Goal: Task Accomplishment & Management: Manage account settings

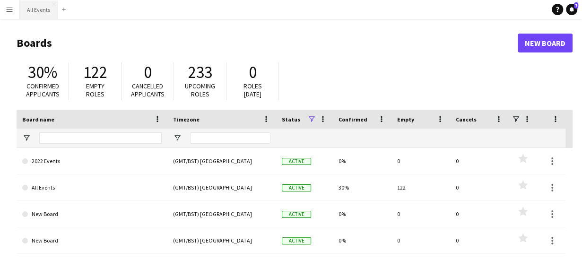
click at [40, 13] on button "All Events Close" at bounding box center [38, 9] width 39 height 18
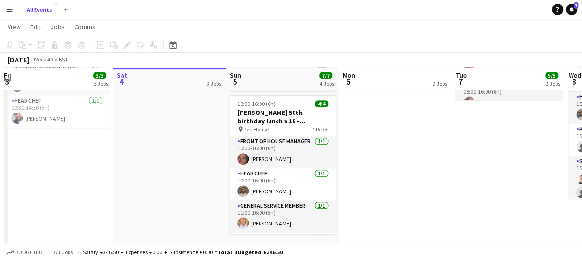
scroll to position [196, 0]
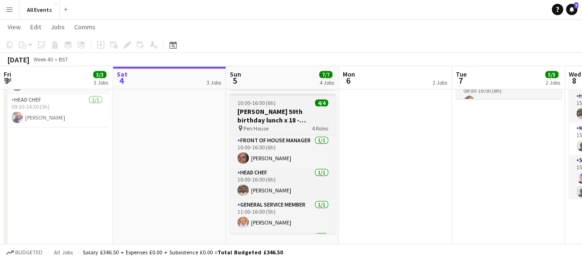
click at [280, 114] on h3 "[PERSON_NAME] 50th birthday lunch x 18 - [GEOGRAPHIC_DATA]" at bounding box center [283, 115] width 106 height 17
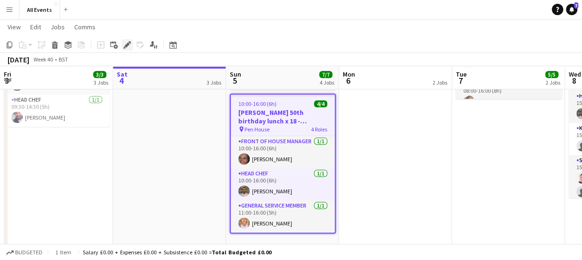
click at [126, 46] on icon at bounding box center [126, 45] width 5 height 5
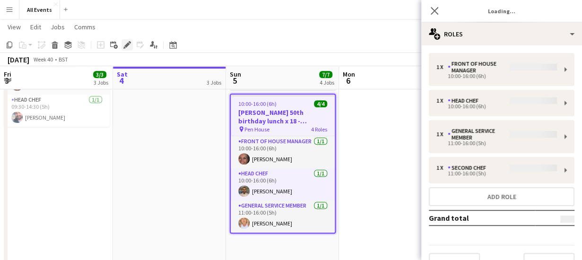
type input "**********"
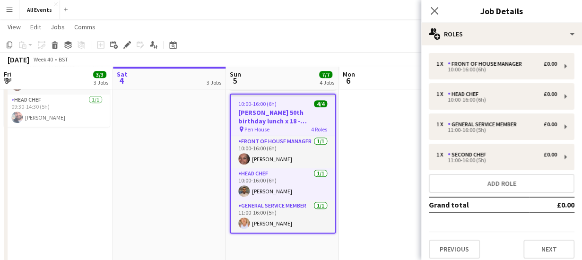
scroll to position [6, 0]
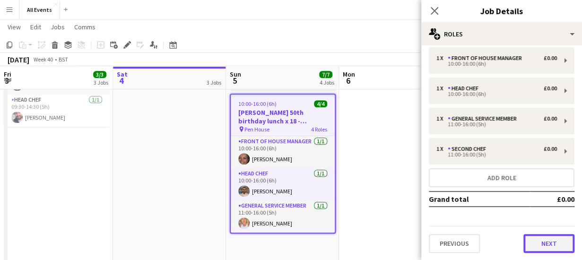
click at [533, 242] on button "Next" at bounding box center [549, 243] width 51 height 19
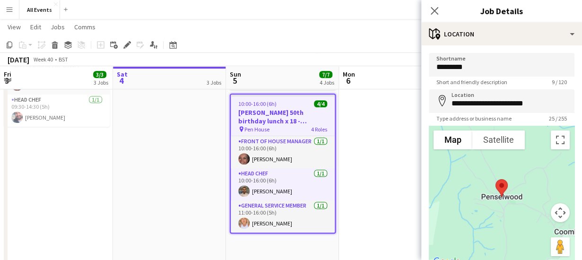
scroll to position [74, 0]
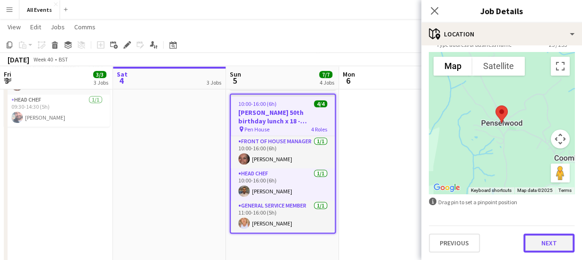
click at [538, 244] on button "Next" at bounding box center [549, 243] width 51 height 19
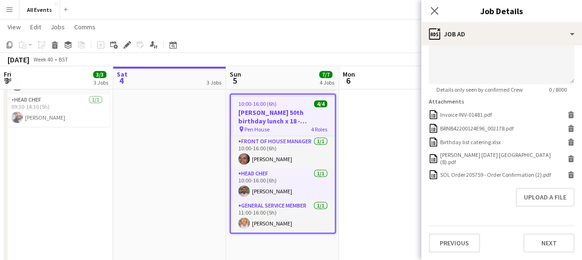
scroll to position [279, 0]
click at [467, 125] on div "BRNB42200124E96_002178.pdf" at bounding box center [477, 128] width 73 height 7
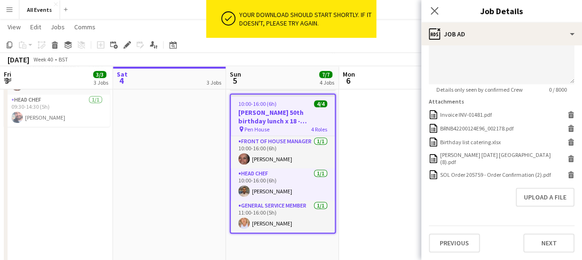
scroll to position [270, 0]
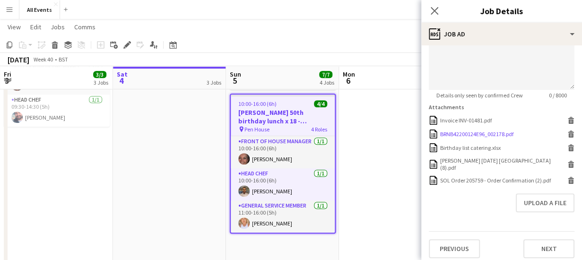
click at [568, 133] on icon "Delete" at bounding box center [571, 134] width 7 height 7
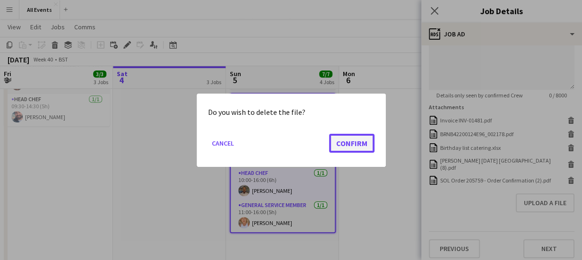
click at [348, 141] on button "Confirm" at bounding box center [351, 142] width 45 height 19
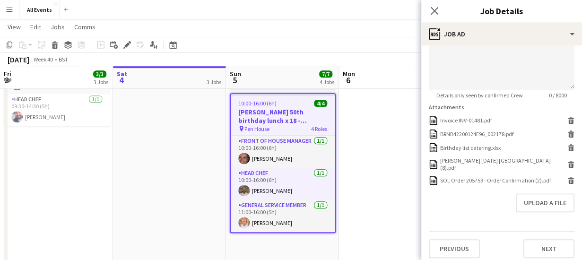
scroll to position [256, 0]
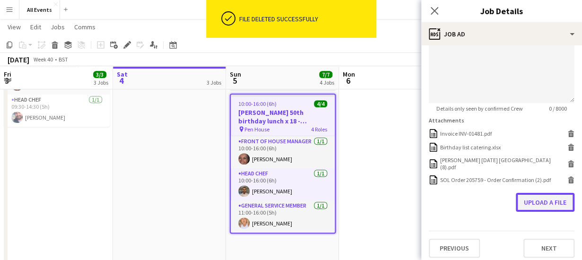
click at [528, 195] on button "Upload a file" at bounding box center [545, 202] width 59 height 19
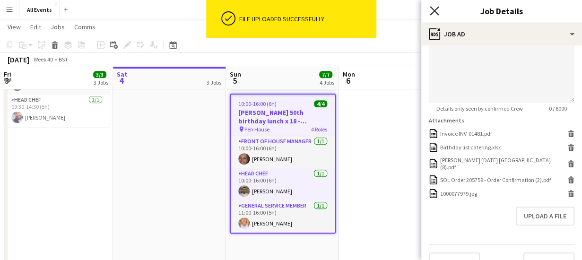
click at [435, 9] on icon "Close pop-in" at bounding box center [434, 10] width 9 height 9
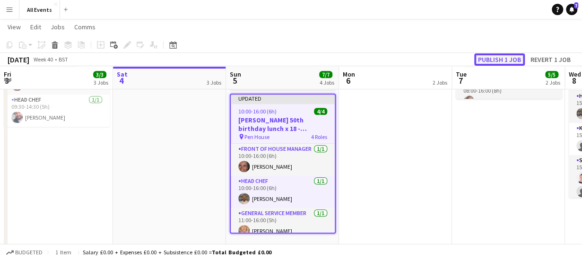
click at [493, 59] on button "Publish 1 job" at bounding box center [500, 59] width 51 height 12
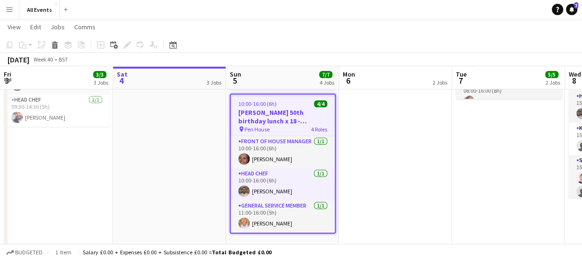
click at [375, 122] on app-date-cell "Linen delivery: [PERSON_NAME] and [PERSON_NAME] + Kitty and [PERSON_NAME] / col…" at bounding box center [395, 121] width 113 height 423
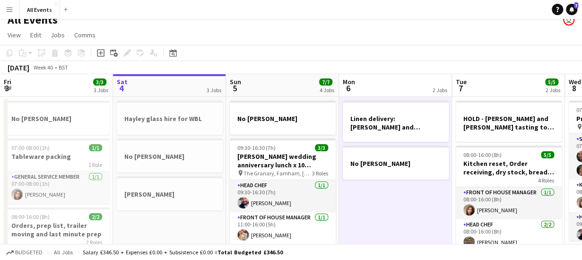
scroll to position [0, 0]
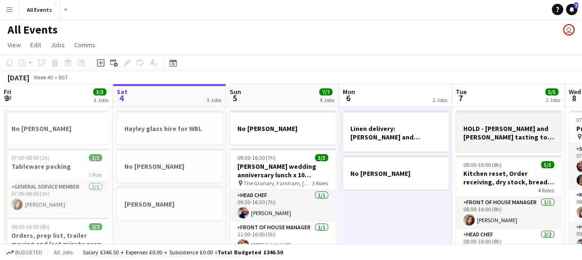
click at [495, 134] on h3 "HOLD - [PERSON_NAME] and [PERSON_NAME] tasting to tie in with BB site visit?" at bounding box center [509, 132] width 106 height 17
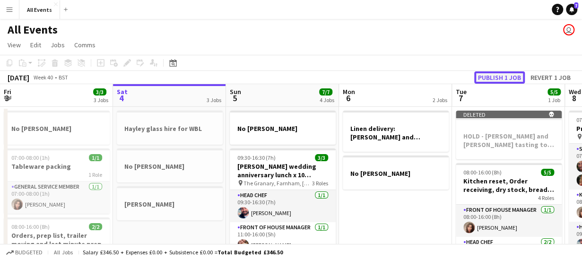
click at [494, 78] on button "Publish 1 job" at bounding box center [500, 77] width 51 height 12
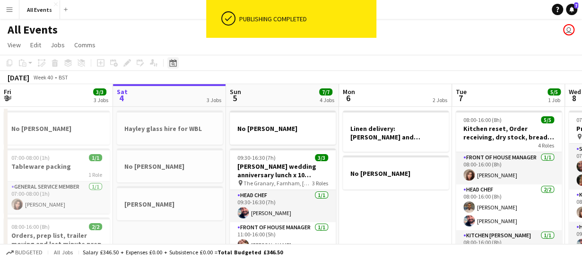
click at [174, 61] on icon at bounding box center [172, 63] width 7 height 8
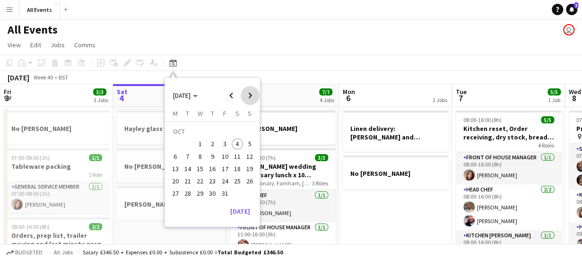
click at [251, 93] on span "Next month" at bounding box center [250, 95] width 19 height 19
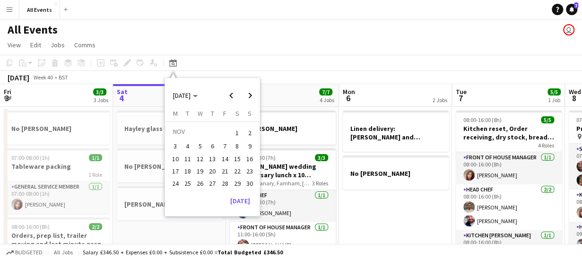
click at [239, 157] on span "15" at bounding box center [237, 158] width 11 height 11
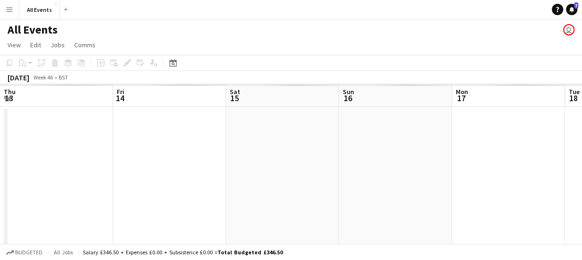
scroll to position [0, 326]
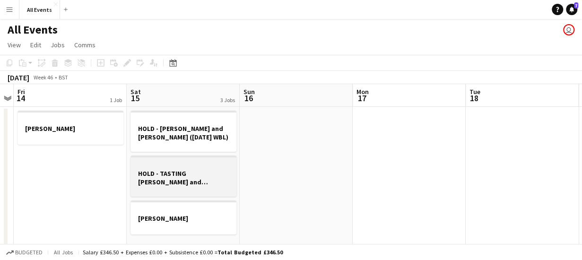
click at [191, 173] on h3 "HOLD - TASTING [PERSON_NAME] and [PERSON_NAME] ([DATE] AWF)" at bounding box center [184, 177] width 106 height 17
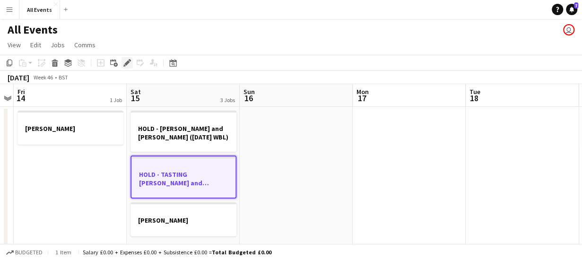
click at [129, 61] on icon "Edit" at bounding box center [127, 63] width 8 height 8
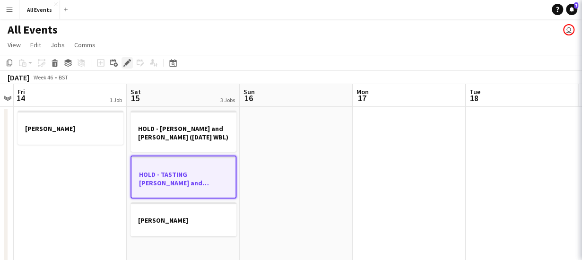
type input "*******"
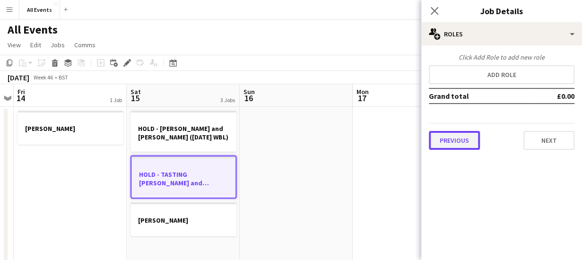
click at [452, 142] on button "Previous" at bounding box center [454, 140] width 51 height 19
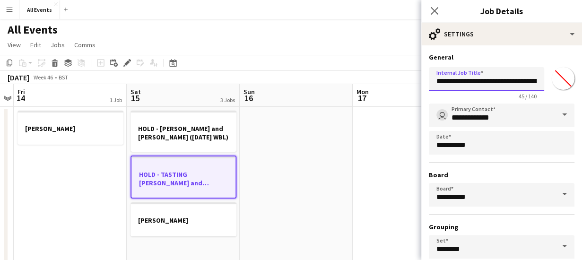
click at [459, 81] on input "**********" at bounding box center [486, 79] width 115 height 24
click at [439, 80] on input "**********" at bounding box center [486, 79] width 115 height 24
click at [464, 80] on input "**********" at bounding box center [486, 79] width 115 height 24
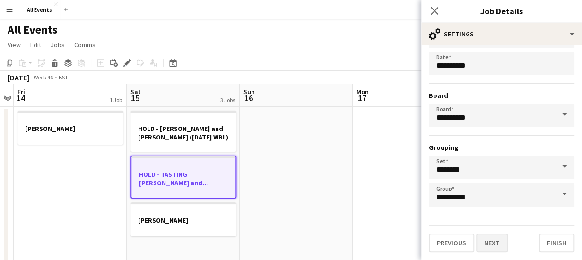
type input "**********"
click at [489, 246] on button "Next" at bounding box center [492, 243] width 32 height 19
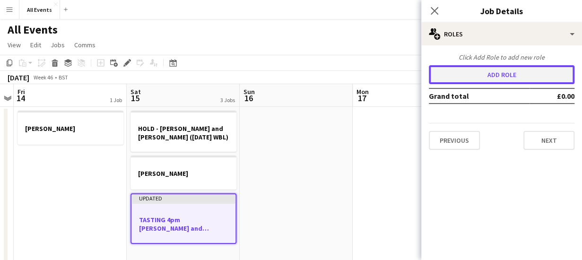
click at [474, 76] on button "Add role" at bounding box center [502, 74] width 146 height 19
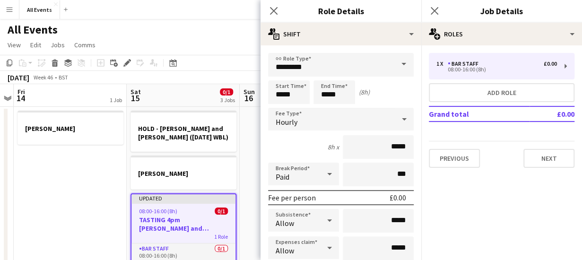
click at [396, 64] on span at bounding box center [404, 64] width 20 height 23
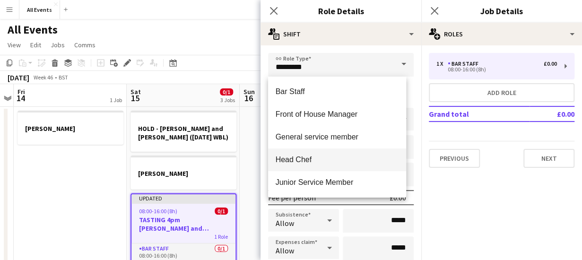
click at [376, 155] on span "Head Chef" at bounding box center [337, 159] width 123 height 9
type input "*********"
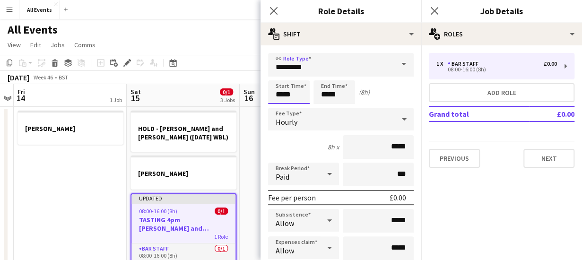
click at [304, 91] on input "*****" at bounding box center [289, 92] width 42 height 24
click at [279, 74] on div at bounding box center [279, 75] width 19 height 9
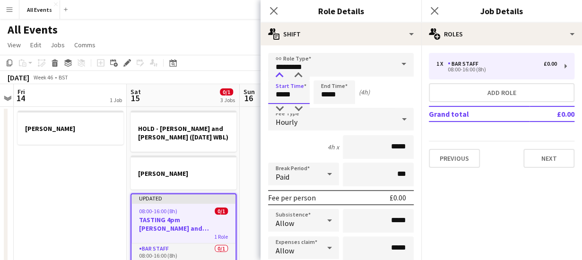
click at [279, 74] on div at bounding box center [279, 75] width 19 height 9
type input "*****"
click at [279, 74] on div at bounding box center [279, 75] width 19 height 9
click at [344, 91] on input "*****" at bounding box center [335, 92] width 42 height 24
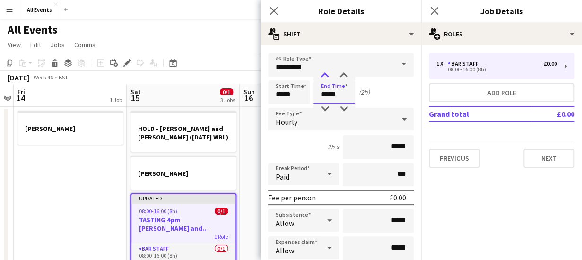
click at [326, 76] on div at bounding box center [325, 75] width 19 height 9
click at [326, 75] on div at bounding box center [325, 75] width 19 height 9
type input "*****"
click at [326, 75] on div at bounding box center [325, 75] width 19 height 9
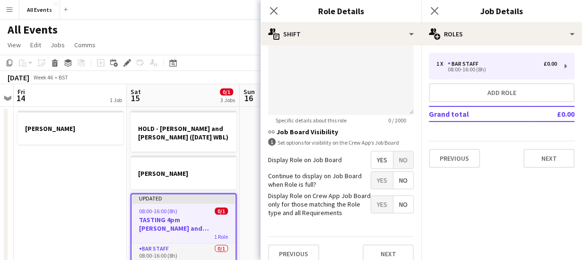
scroll to position [380, 0]
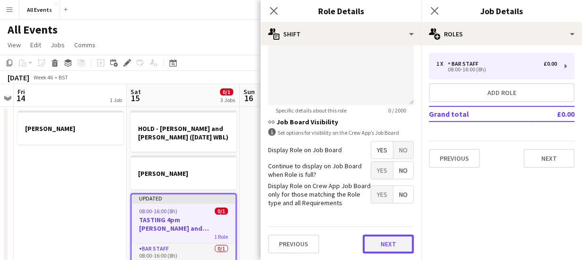
click at [385, 241] on button "Next" at bounding box center [388, 244] width 51 height 19
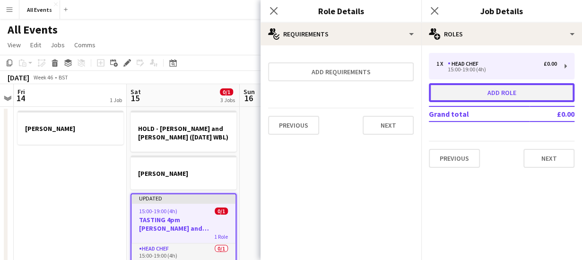
click at [460, 94] on button "Add role" at bounding box center [502, 92] width 146 height 19
type input "*********"
type input "*****"
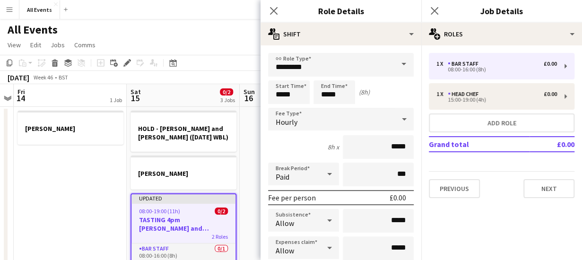
click at [397, 65] on span at bounding box center [404, 64] width 20 height 23
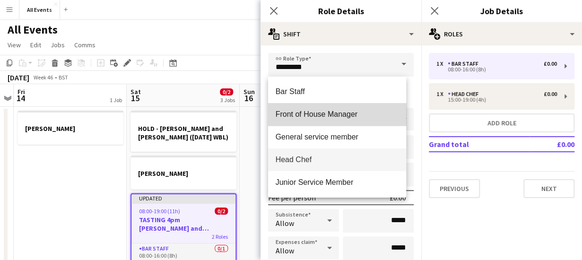
click at [367, 113] on span "Front of House Manager" at bounding box center [337, 114] width 123 height 9
type input "**********"
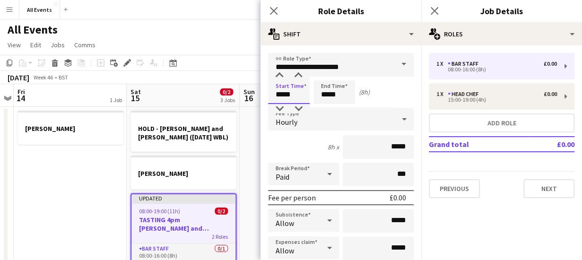
click at [295, 94] on input "*****" at bounding box center [289, 92] width 42 height 24
click at [279, 75] on div at bounding box center [279, 75] width 19 height 9
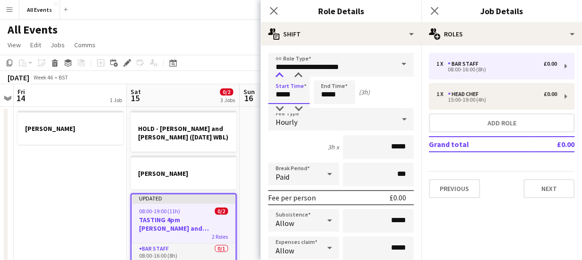
click at [279, 75] on div at bounding box center [279, 75] width 19 height 9
click at [276, 74] on div at bounding box center [279, 75] width 19 height 9
type input "*****"
click at [279, 76] on div at bounding box center [279, 75] width 19 height 9
click at [344, 95] on input "*****" at bounding box center [335, 92] width 42 height 24
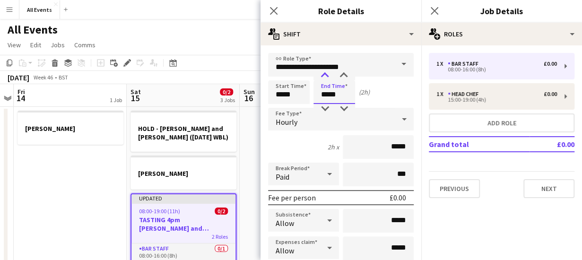
click at [326, 75] on div at bounding box center [325, 75] width 19 height 9
type input "*****"
click at [326, 75] on div at bounding box center [325, 75] width 19 height 9
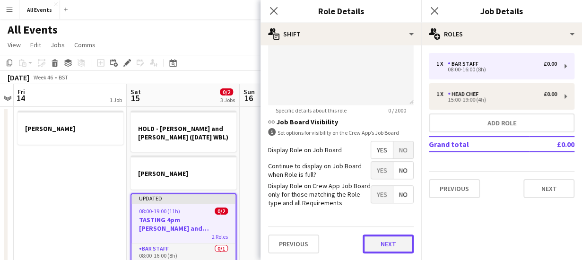
click at [390, 244] on button "Next" at bounding box center [388, 244] width 51 height 19
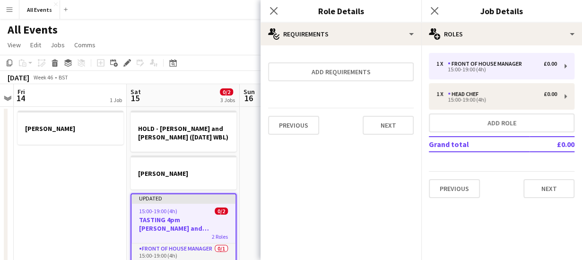
scroll to position [0, 0]
click at [548, 187] on button "Next" at bounding box center [549, 188] width 51 height 19
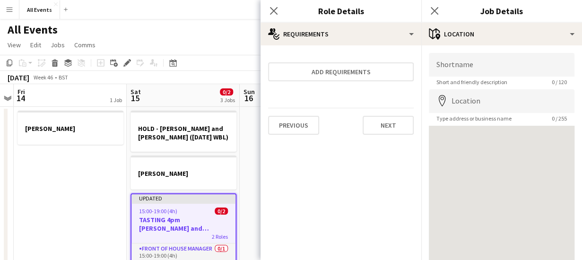
scroll to position [74, 0]
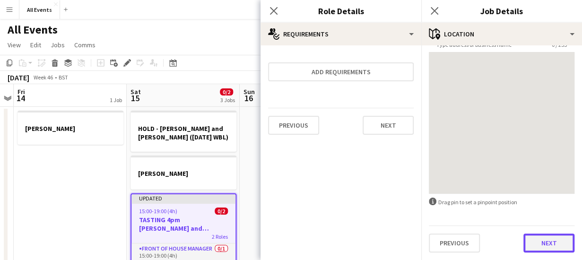
click at [541, 249] on button "Next" at bounding box center [549, 243] width 51 height 19
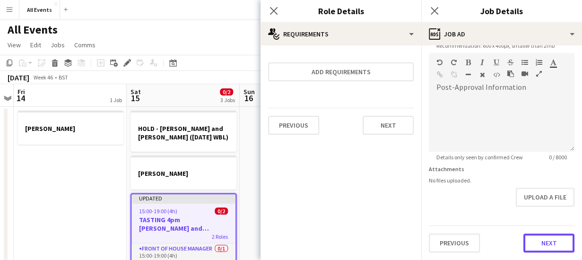
scroll to position [207, 0]
click at [527, 207] on form "**********" at bounding box center [502, 49] width 161 height 407
click at [531, 243] on button "Next" at bounding box center [549, 243] width 51 height 19
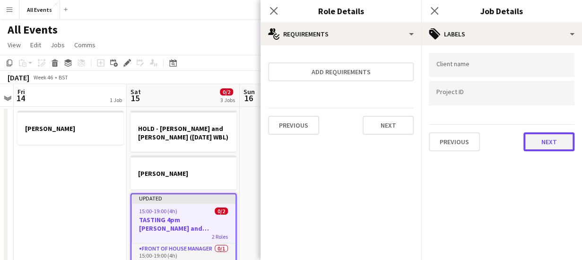
click at [531, 137] on button "Next" at bounding box center [549, 141] width 51 height 19
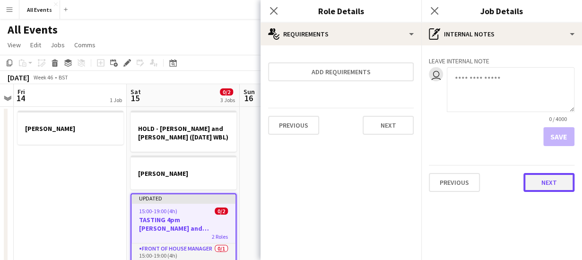
click at [538, 176] on button "Next" at bounding box center [549, 182] width 51 height 19
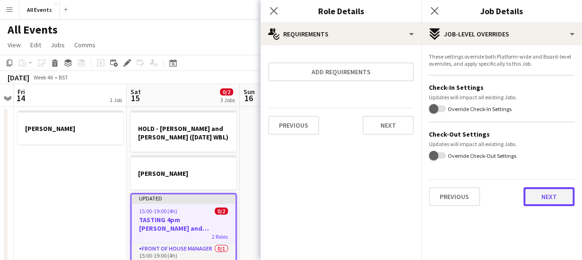
click at [536, 194] on button "Next" at bounding box center [549, 196] width 51 height 19
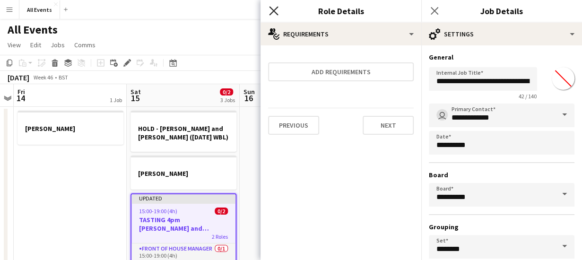
click at [273, 8] on icon "Close pop-in" at bounding box center [273, 10] width 9 height 9
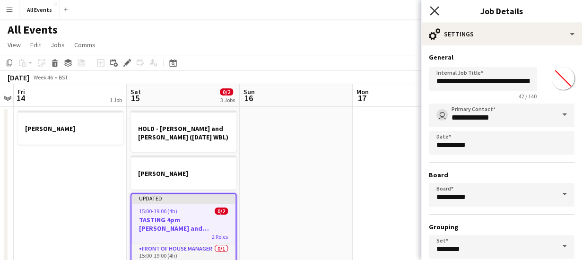
click at [434, 13] on icon "Close pop-in" at bounding box center [434, 10] width 9 height 9
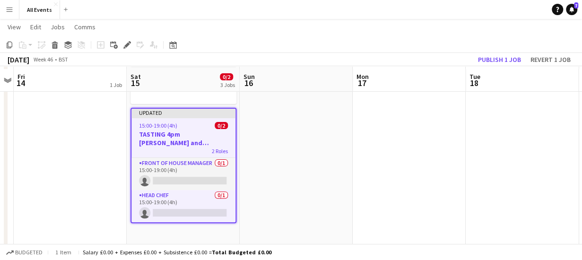
scroll to position [88, 0]
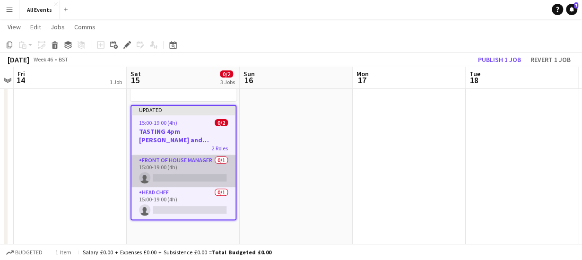
click at [167, 177] on app-card-role "Front of House Manager 0/1 15:00-19:00 (4h) single-neutral-actions" at bounding box center [184, 171] width 104 height 32
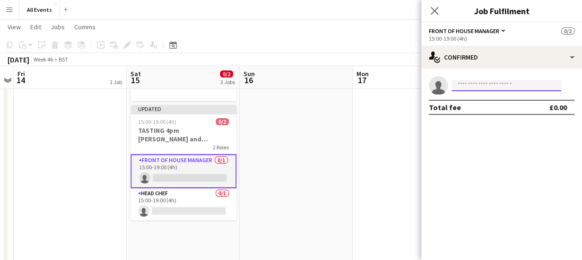
click at [467, 85] on input at bounding box center [507, 85] width 110 height 11
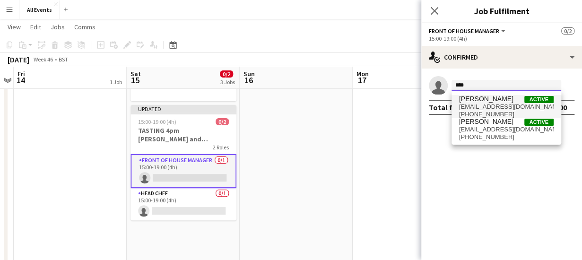
type input "****"
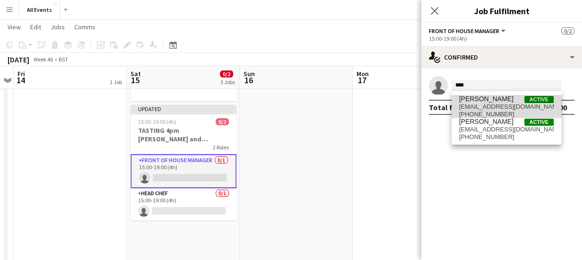
click at [469, 102] on span "[PERSON_NAME]" at bounding box center [486, 99] width 54 height 8
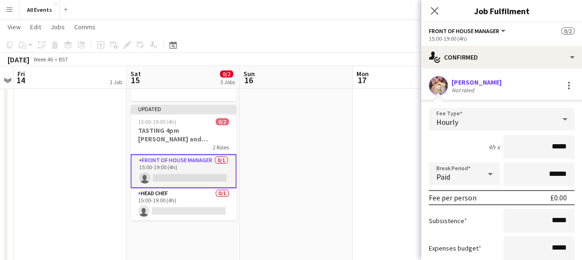
scroll to position [77, 0]
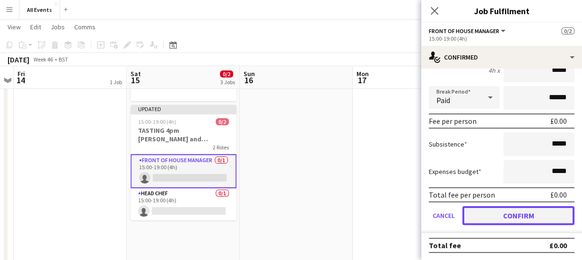
click at [520, 216] on button "Confirm" at bounding box center [519, 215] width 112 height 19
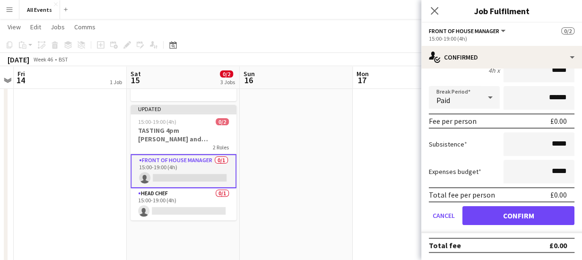
scroll to position [0, 0]
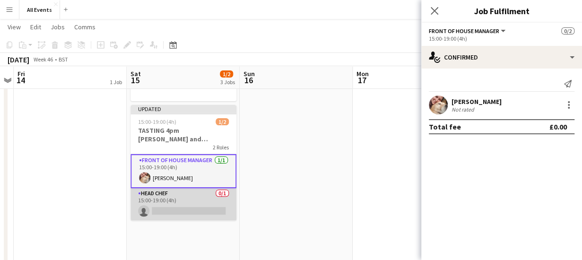
click at [203, 208] on app-card-role "Head Chef 0/1 15:00-19:00 (4h) single-neutral-actions" at bounding box center [184, 204] width 106 height 32
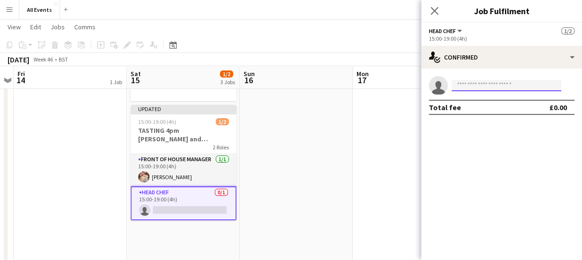
click at [463, 85] on input at bounding box center [507, 85] width 110 height 11
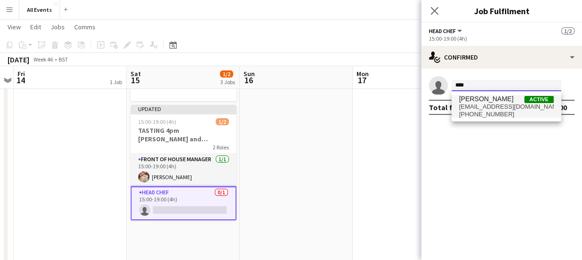
type input "****"
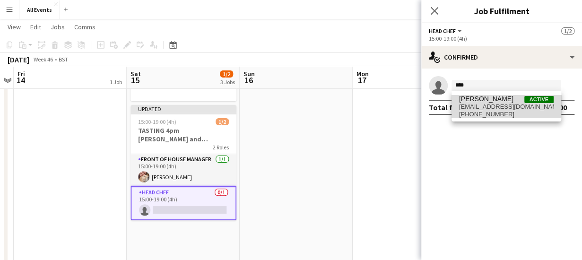
click at [469, 104] on span "[EMAIL_ADDRESS][DOMAIN_NAME]" at bounding box center [506, 107] width 95 height 8
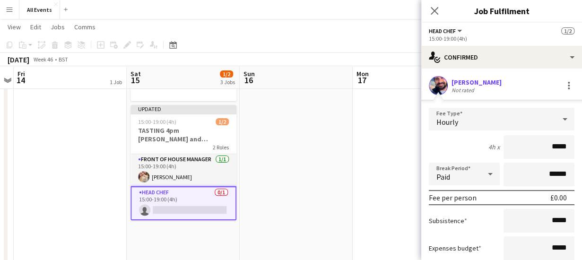
scroll to position [77, 0]
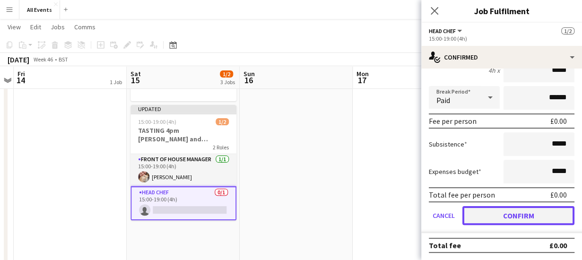
click at [518, 212] on button "Confirm" at bounding box center [519, 215] width 112 height 19
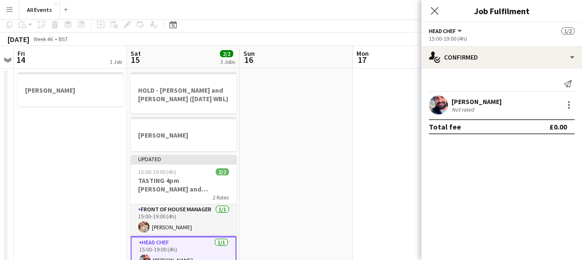
scroll to position [0, 0]
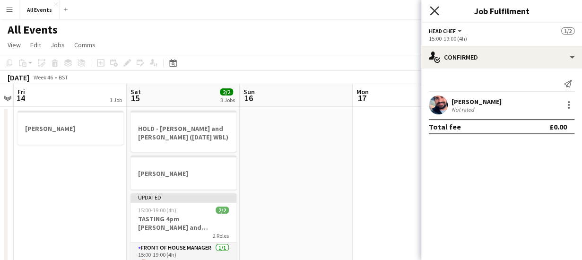
click at [434, 9] on icon "Close pop-in" at bounding box center [434, 10] width 9 height 9
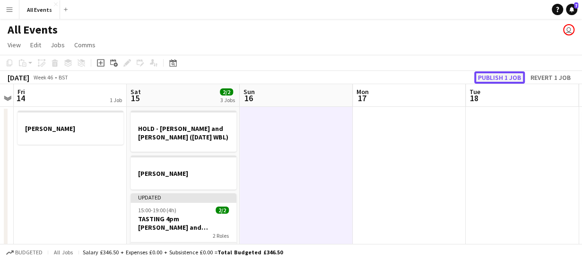
click at [495, 75] on button "Publish 1 job" at bounding box center [500, 77] width 51 height 12
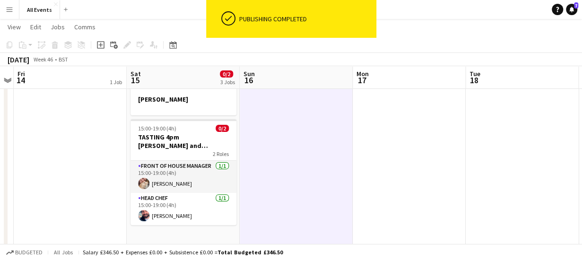
scroll to position [75, 0]
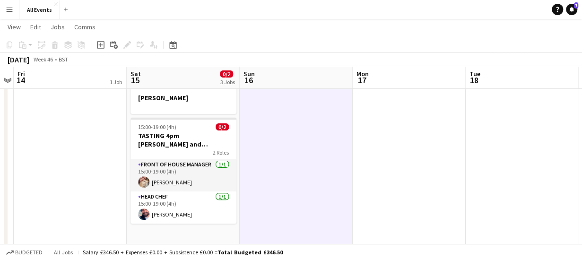
click at [171, 75] on app-board-header-date "Sat 15 0/2 3 Jobs" at bounding box center [183, 77] width 113 height 23
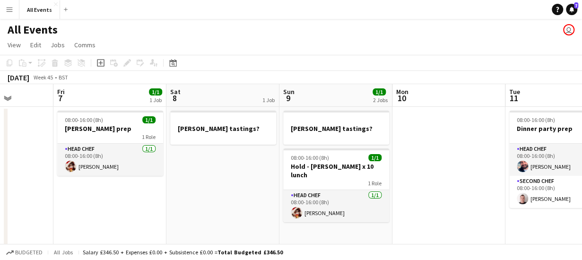
scroll to position [0, 284]
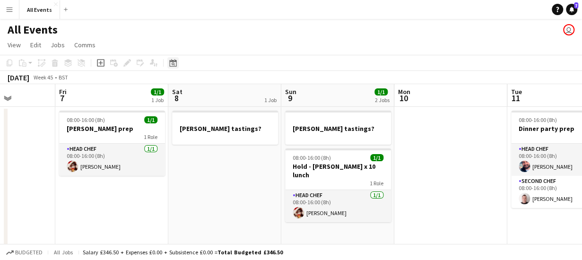
click at [175, 64] on icon "Date picker" at bounding box center [173, 63] width 8 height 8
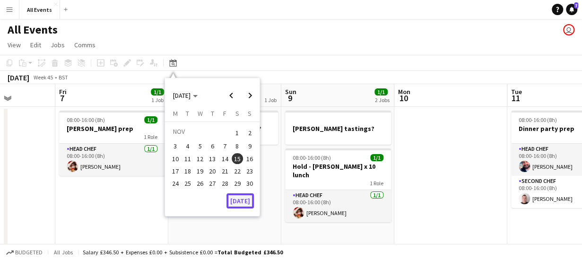
click at [237, 203] on button "[DATE]" at bounding box center [240, 201] width 27 height 15
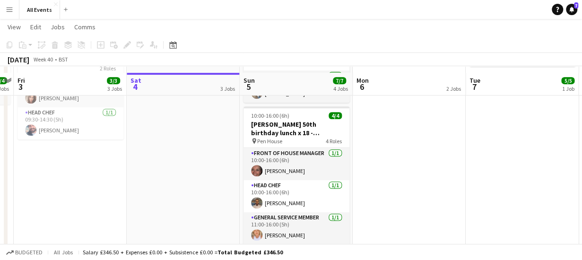
scroll to position [194, 0]
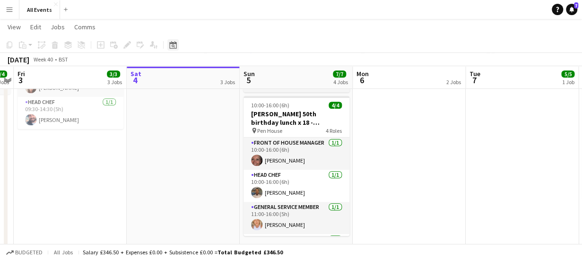
click at [173, 45] on icon at bounding box center [173, 45] width 3 height 3
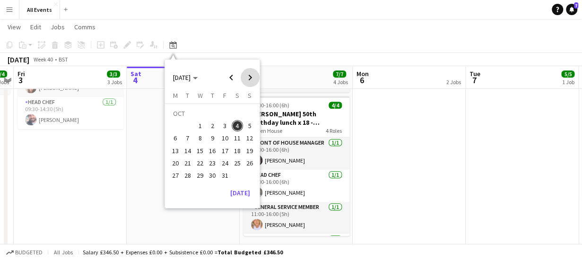
click at [251, 75] on span "Next month" at bounding box center [250, 77] width 19 height 19
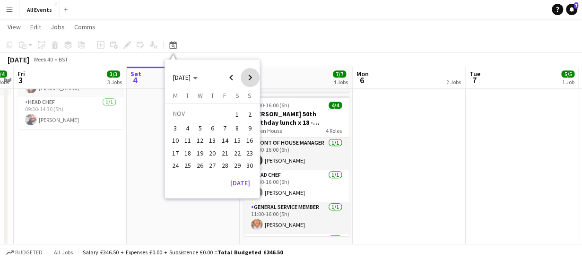
click at [251, 75] on span "Next month" at bounding box center [250, 77] width 19 height 19
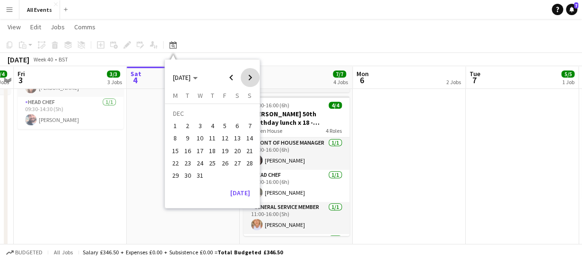
click at [251, 75] on span "Next month" at bounding box center [250, 77] width 19 height 19
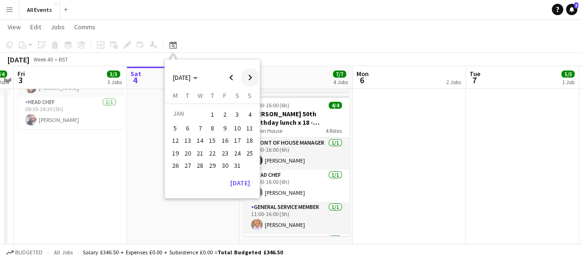
click at [251, 75] on span "Next month" at bounding box center [250, 77] width 19 height 19
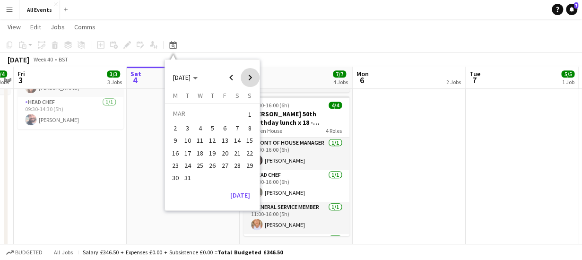
click at [251, 75] on span "Next month" at bounding box center [250, 77] width 19 height 19
click at [237, 124] on span "4" at bounding box center [237, 125] width 11 height 11
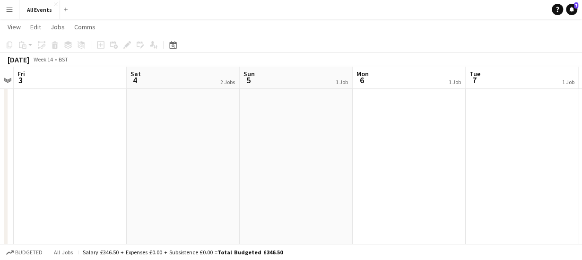
scroll to position [0, 0]
